Goal: Information Seeking & Learning: Find specific fact

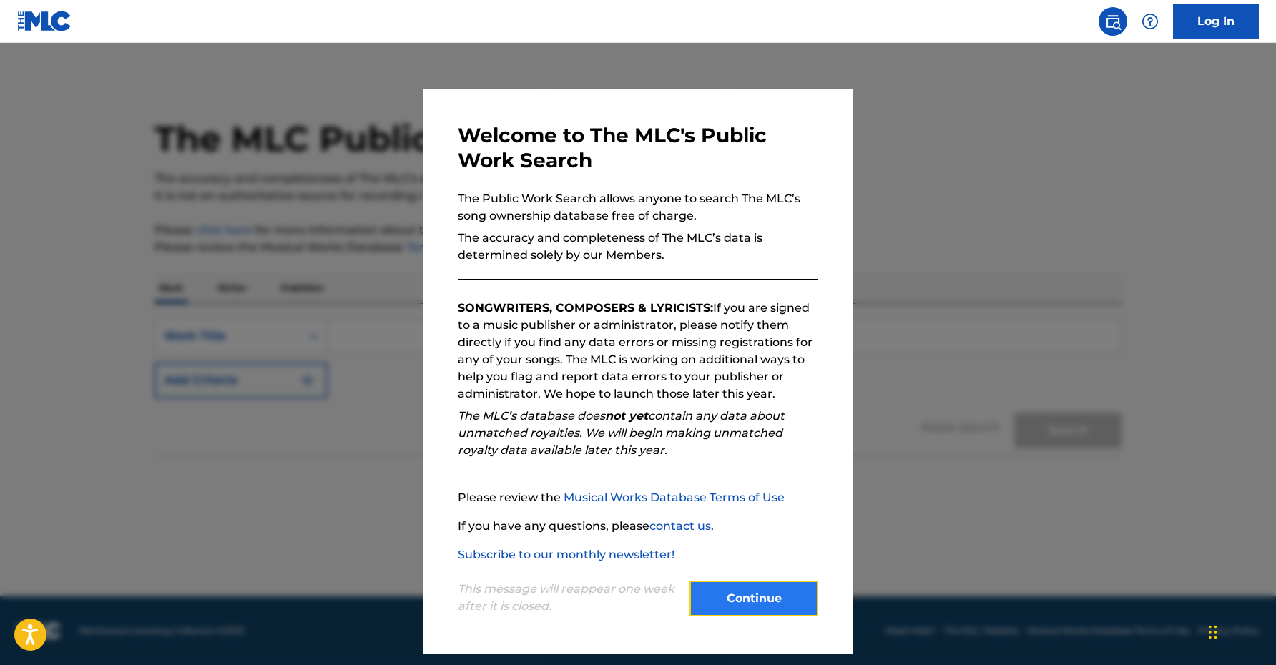
click at [772, 604] on button "Continue" at bounding box center [754, 599] width 129 height 36
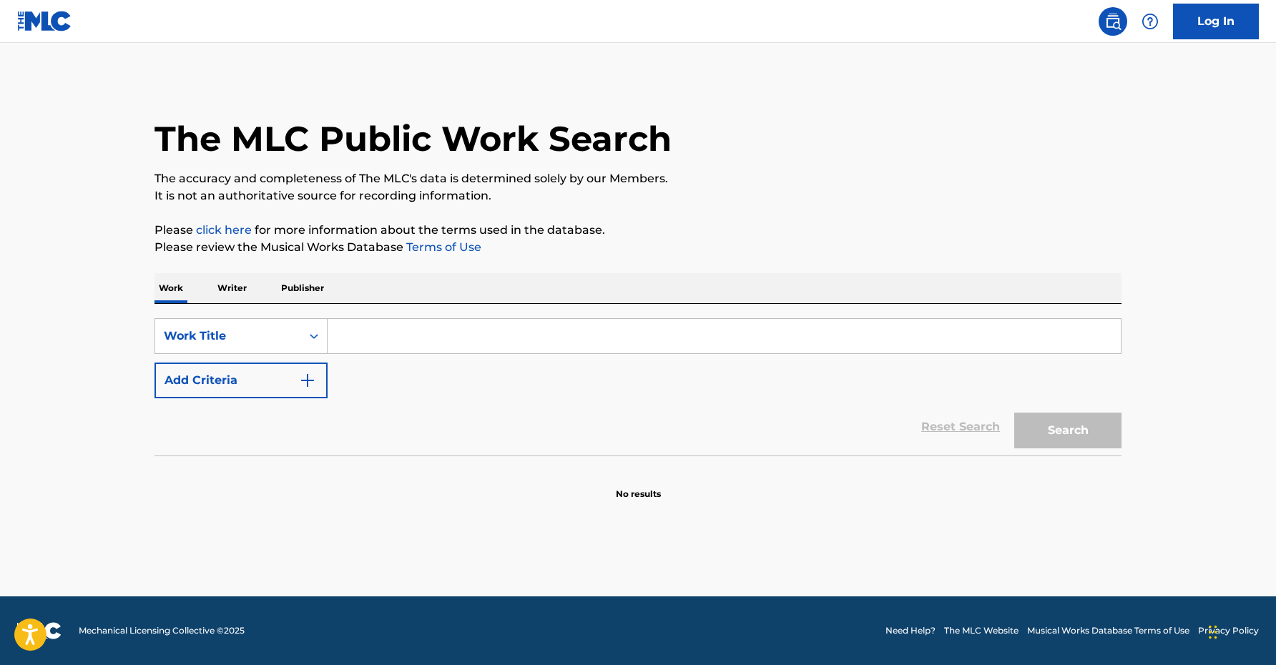
click at [425, 339] on input "Search Form" at bounding box center [724, 336] width 793 height 34
type input "Baby Don't Go Too Far"
click at [1101, 434] on button "Search" at bounding box center [1067, 431] width 107 height 36
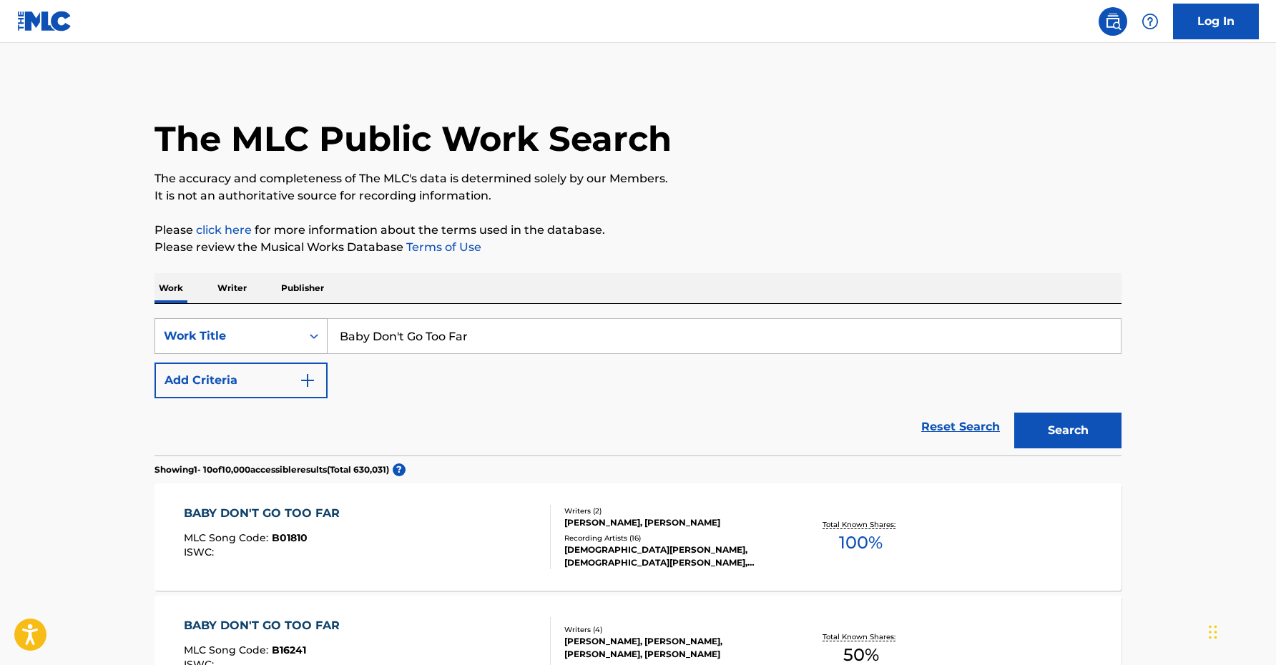
click at [237, 336] on div "Work Title" at bounding box center [228, 336] width 129 height 17
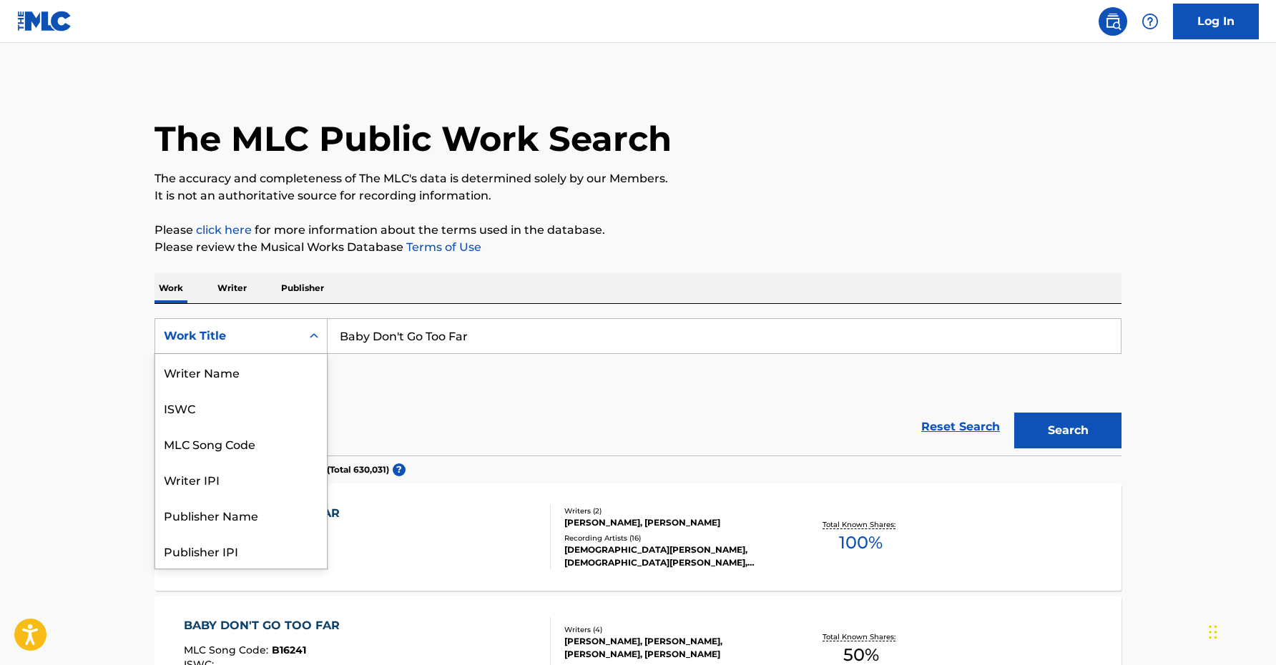
scroll to position [72, 0]
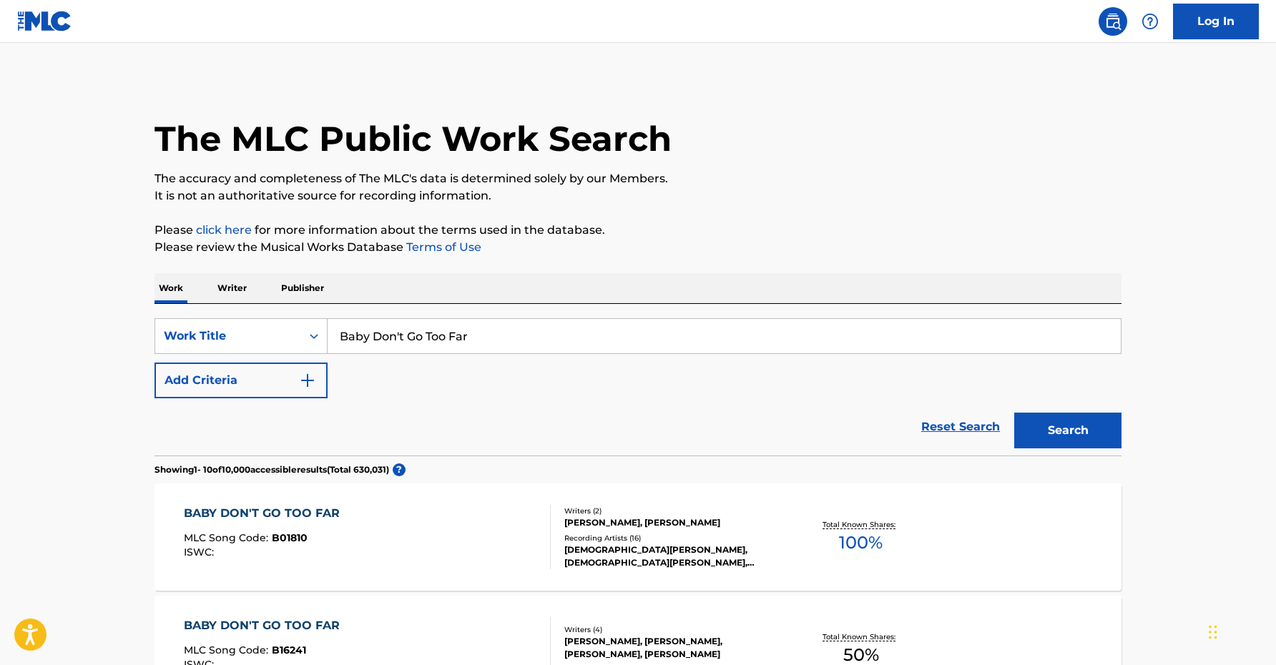
click at [230, 284] on p "Writer" at bounding box center [232, 288] width 38 height 30
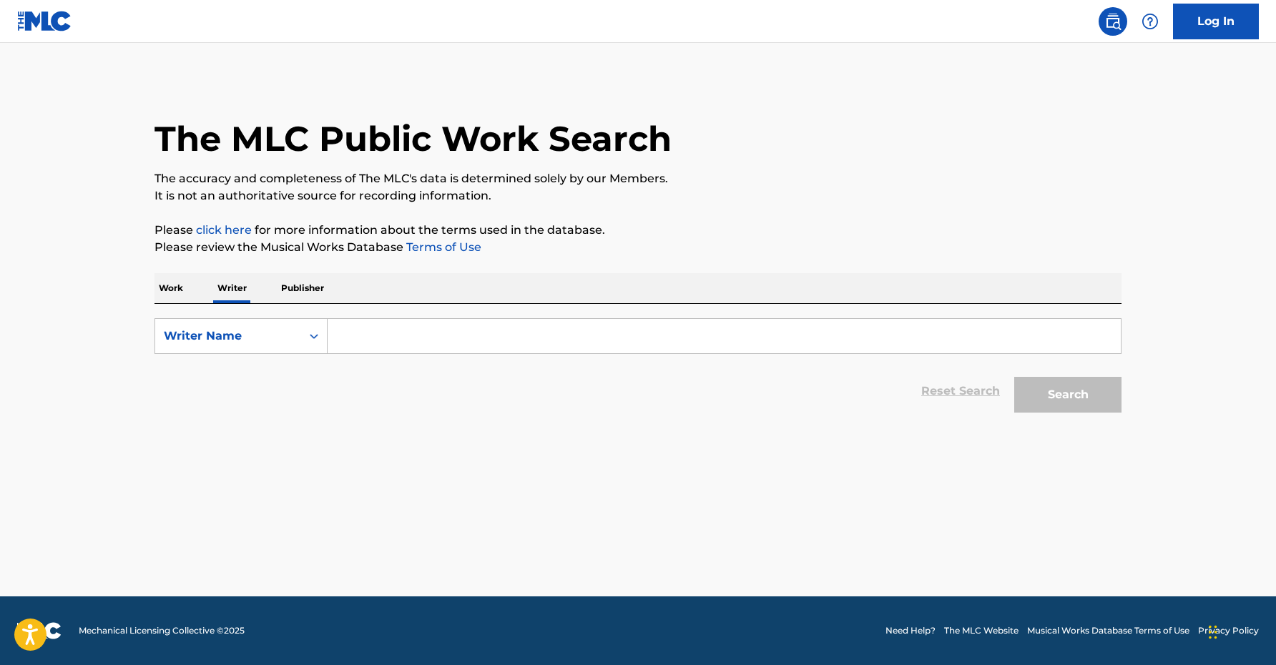
click at [401, 341] on input "Search Form" at bounding box center [724, 336] width 793 height 34
type input "[PERSON_NAME]"
click at [1014, 377] on button "Search" at bounding box center [1067, 395] width 107 height 36
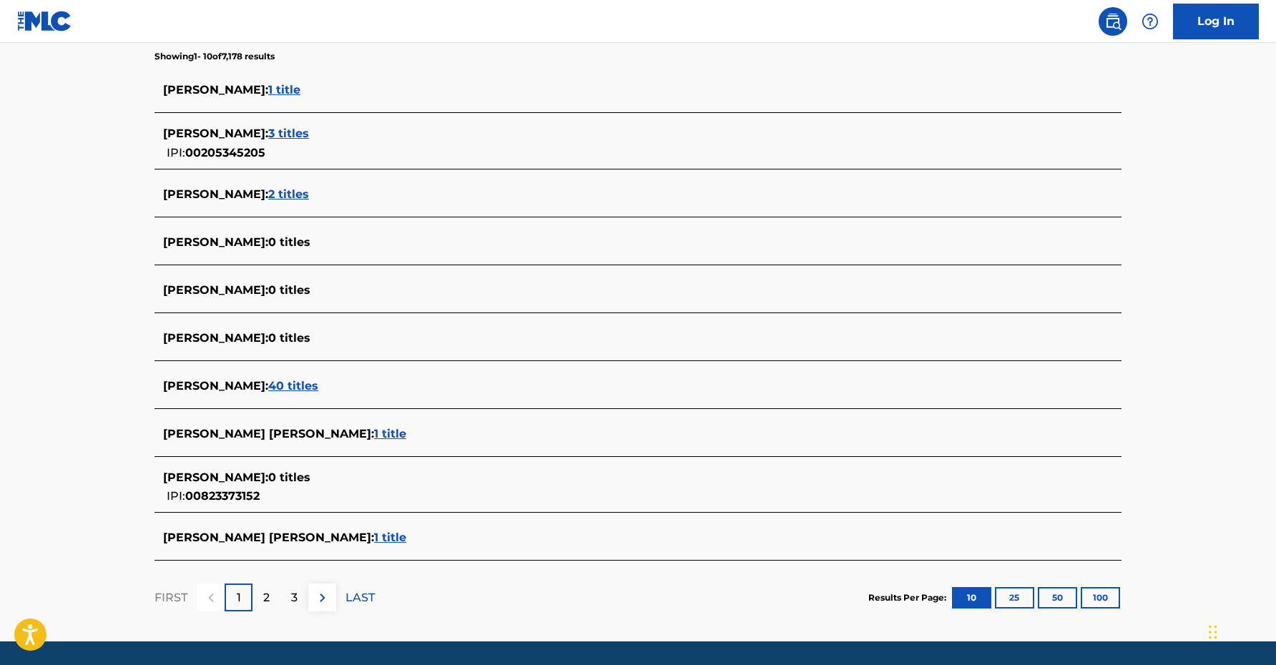
scroll to position [423, 0]
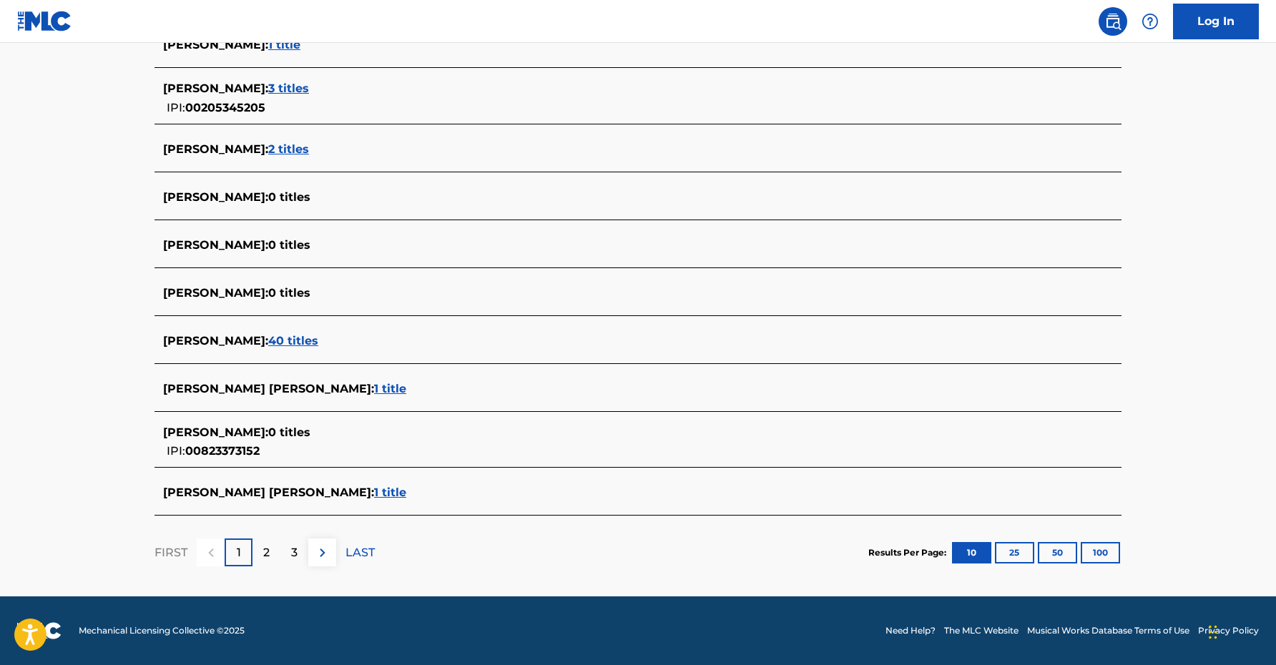
click at [225, 431] on span "[PERSON_NAME] :" at bounding box center [215, 433] width 105 height 14
click at [280, 431] on span "0 titles" at bounding box center [289, 433] width 42 height 14
click at [263, 562] on div "2" at bounding box center [267, 553] width 28 height 28
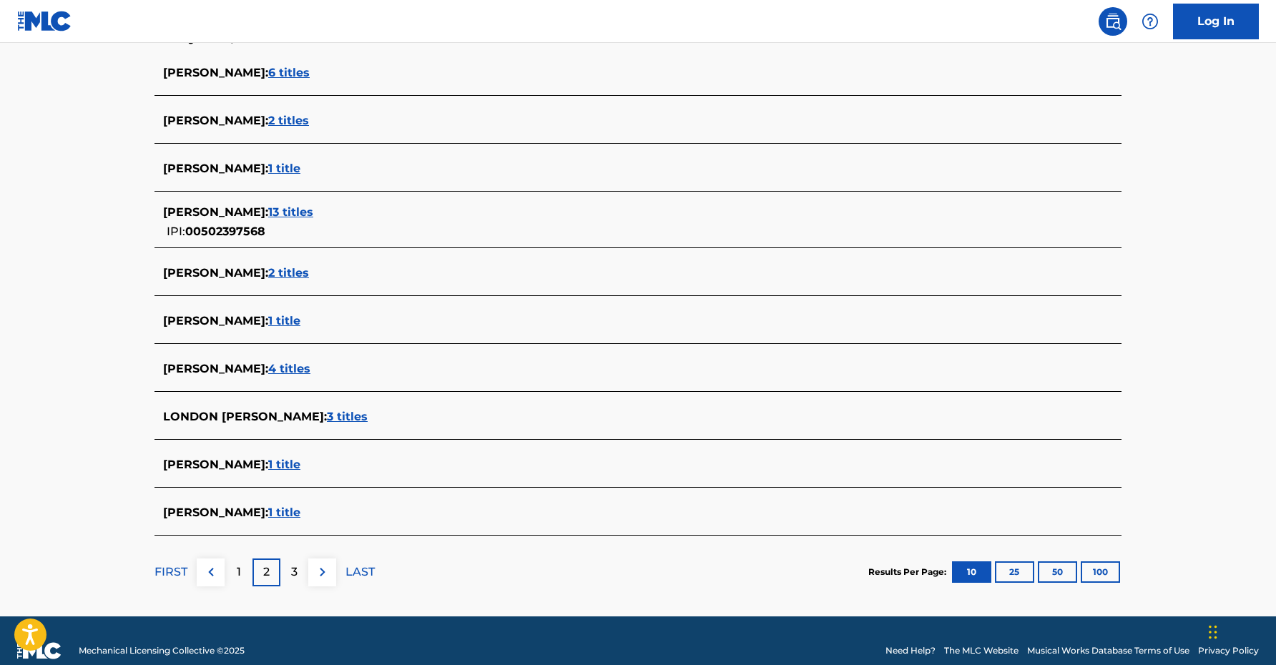
scroll to position [414, 0]
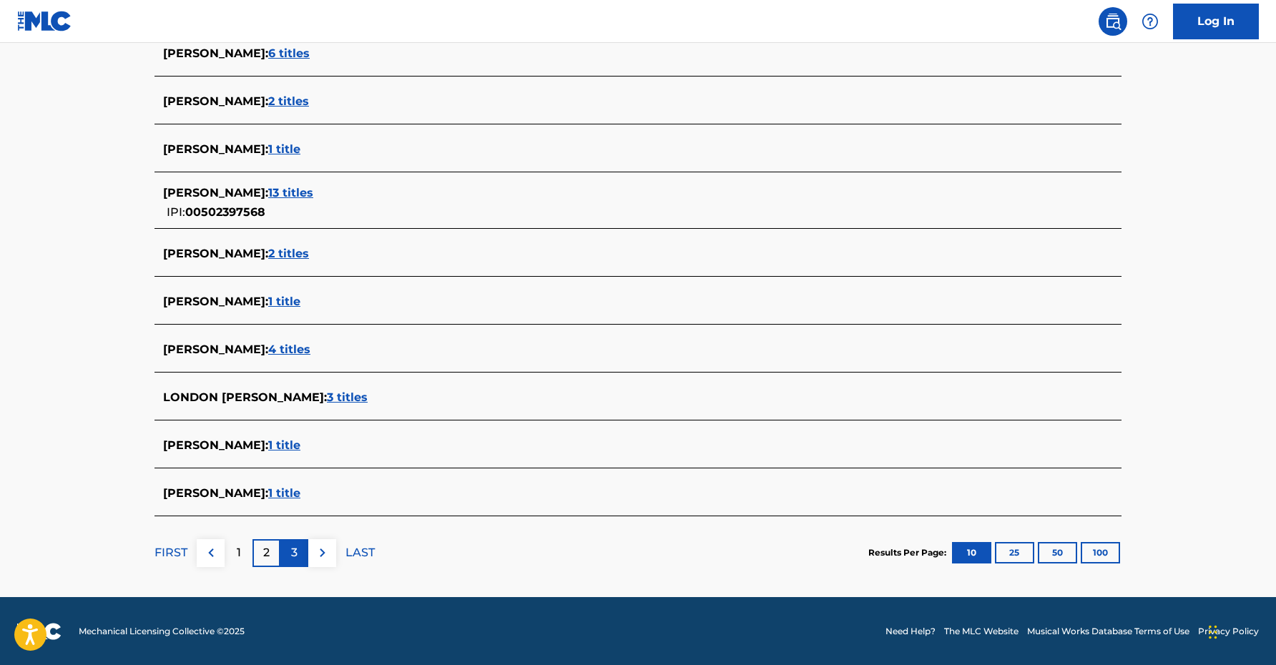
click at [300, 553] on div "3" at bounding box center [294, 553] width 28 height 28
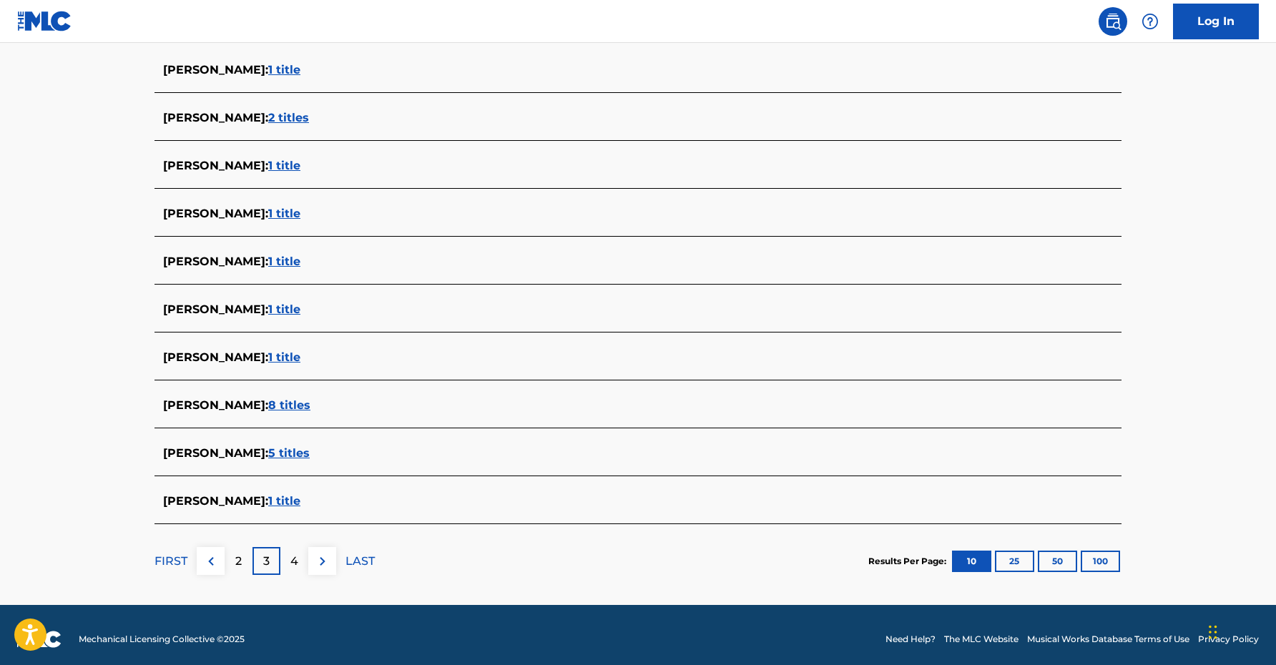
scroll to position [406, 0]
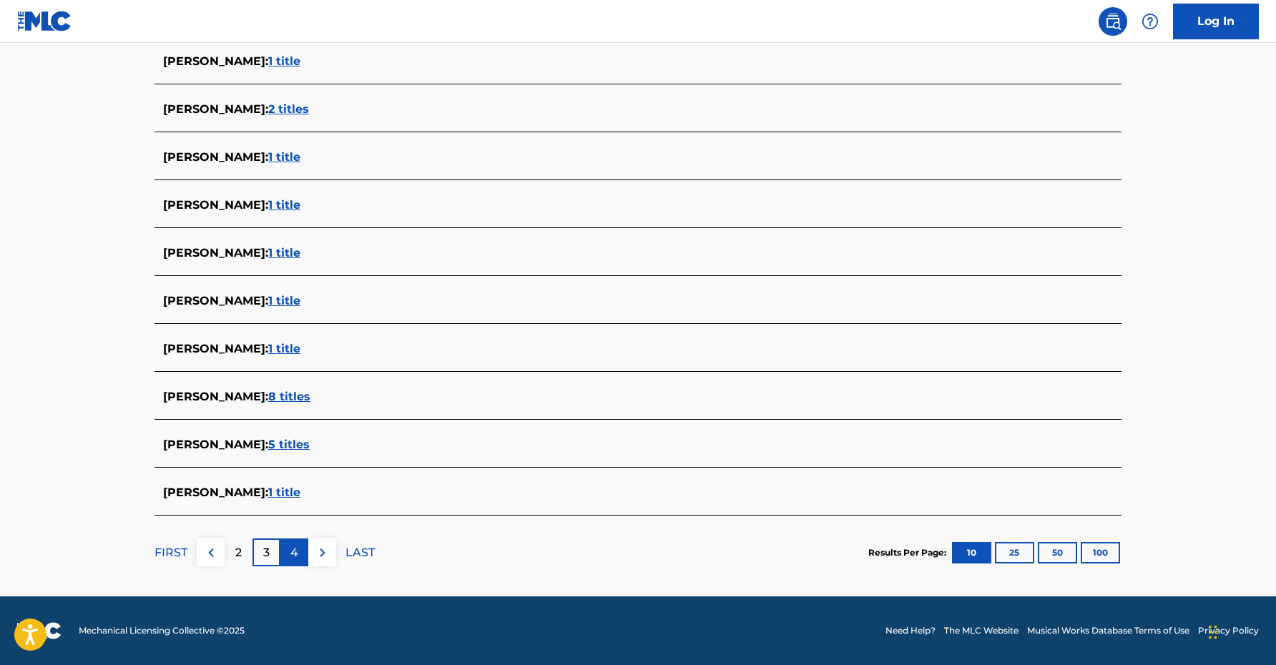
click at [290, 554] on div "4" at bounding box center [294, 553] width 28 height 28
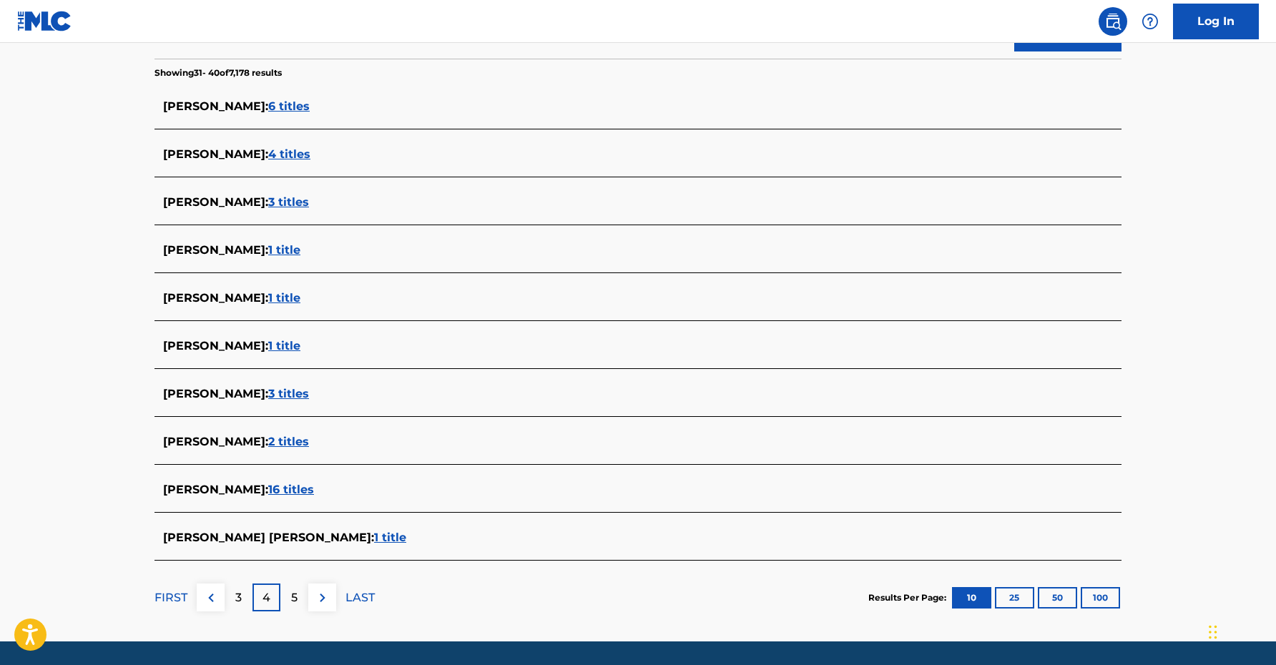
scroll to position [0, 0]
